Goal: Task Accomplishment & Management: Manage account settings

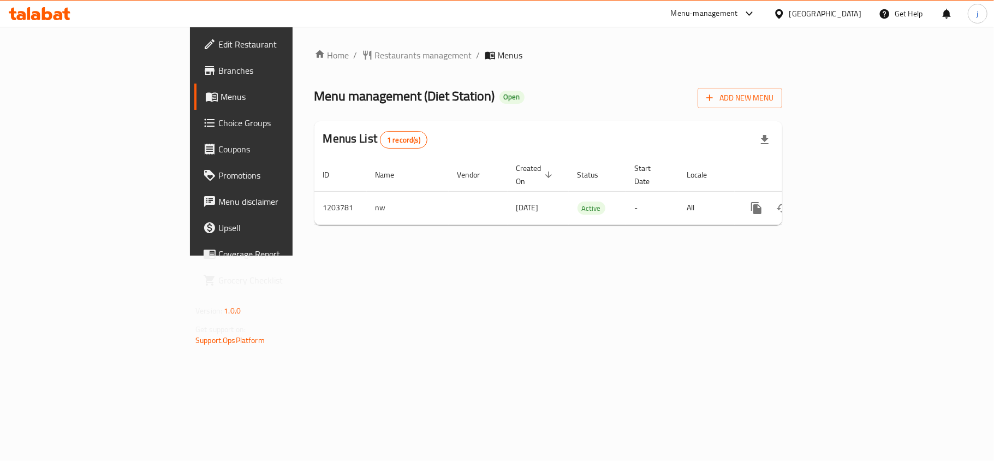
click at [190, 126] on div "Edit Restaurant Branches Menus Choice Groups Coupons Promotions Menu disclaimer…" at bounding box center [497, 141] width 614 height 229
click at [218, 124] on span "Choice Groups" at bounding box center [282, 122] width 129 height 13
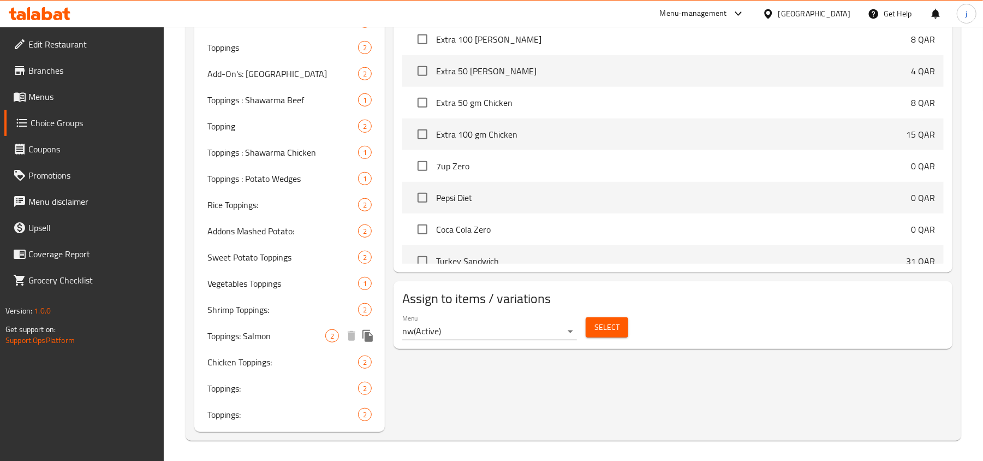
scroll to position [446, 0]
click at [273, 390] on span "Toppings:" at bounding box center [266, 386] width 118 height 13
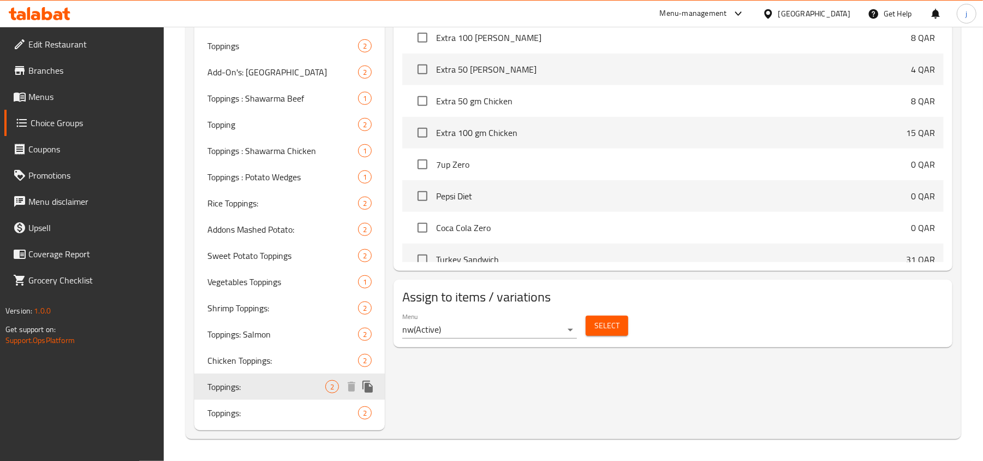
type input "Toppings:"
type input "اضافات:"
type input "2"
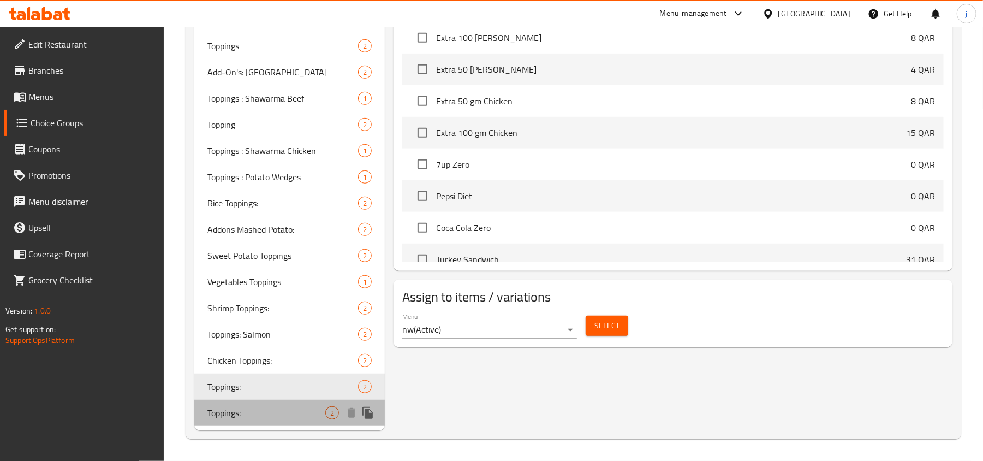
click at [252, 414] on span "Toppings:" at bounding box center [266, 412] width 118 height 13
type input "توبينج: لحم بقرى"
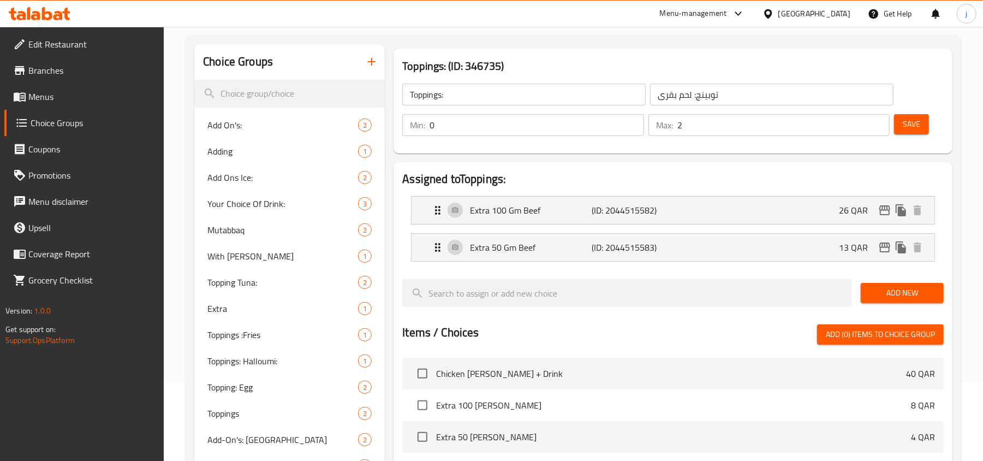
scroll to position [0, 0]
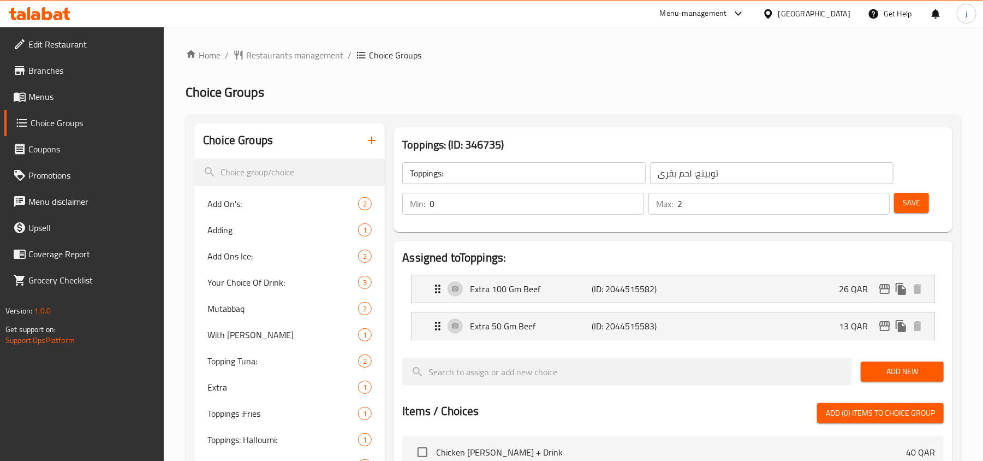
click at [778, 12] on div at bounding box center [771, 14] width 16 height 12
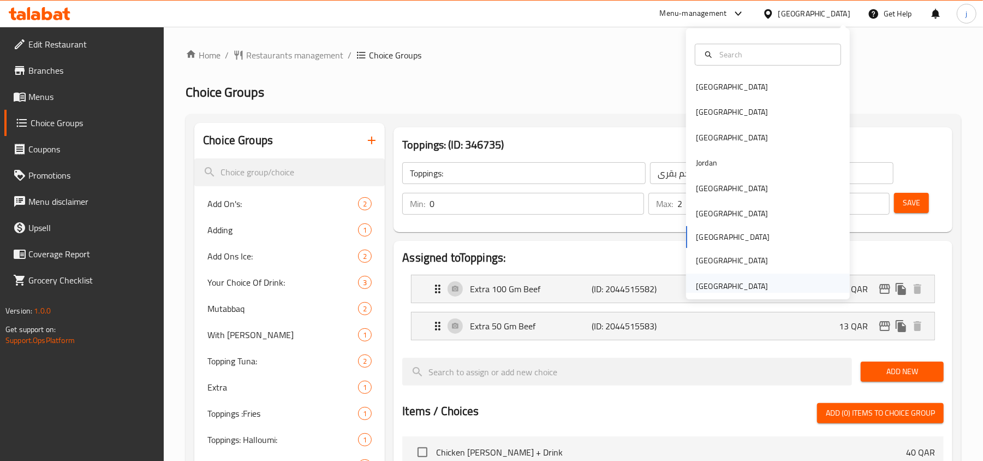
click at [699, 282] on div "[GEOGRAPHIC_DATA]" at bounding box center [732, 286] width 72 height 12
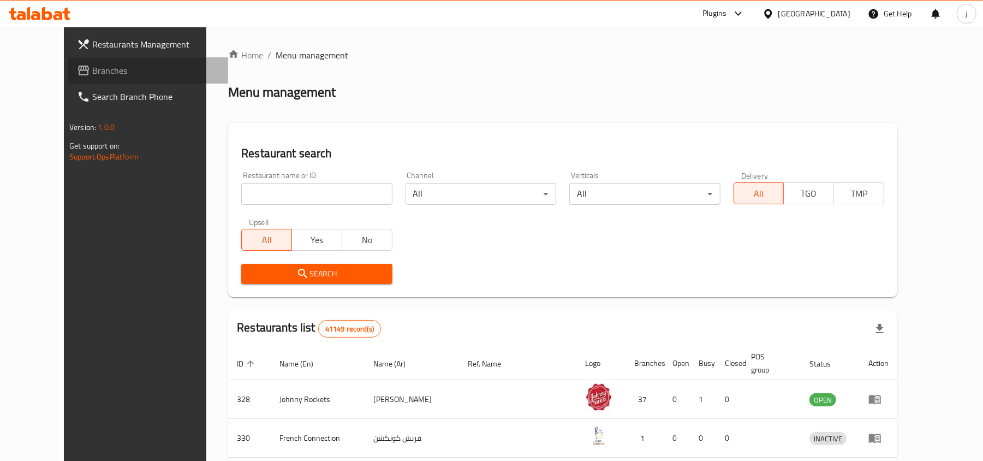
click at [92, 73] on span "Branches" at bounding box center [155, 70] width 127 height 13
